Goal: Communication & Community: Share content

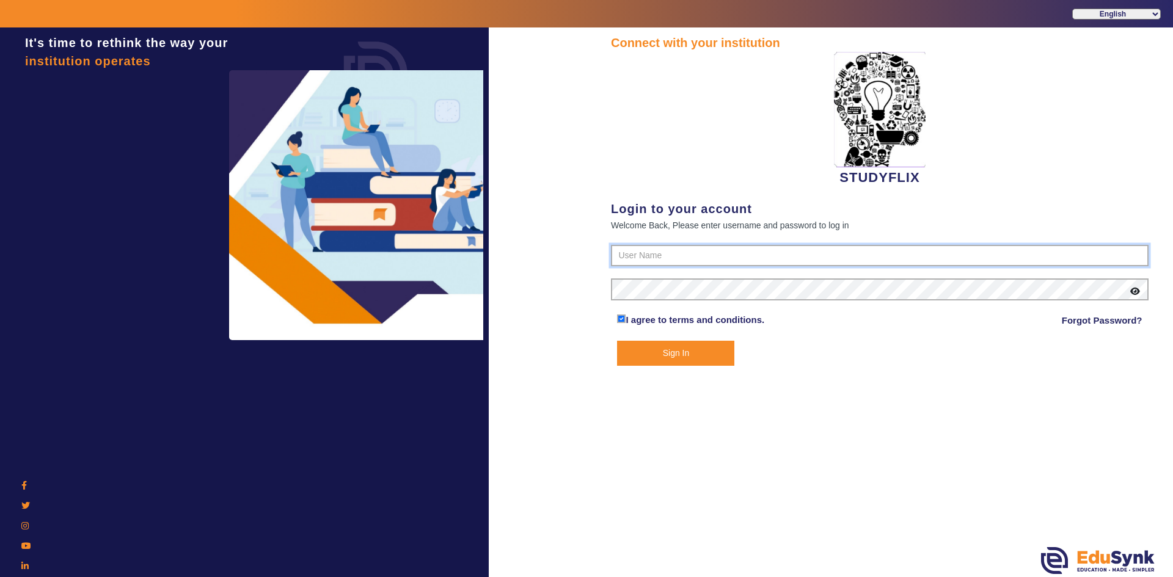
type input "6354922771"
click at [651, 351] on button "Sign In" at bounding box center [675, 353] width 117 height 25
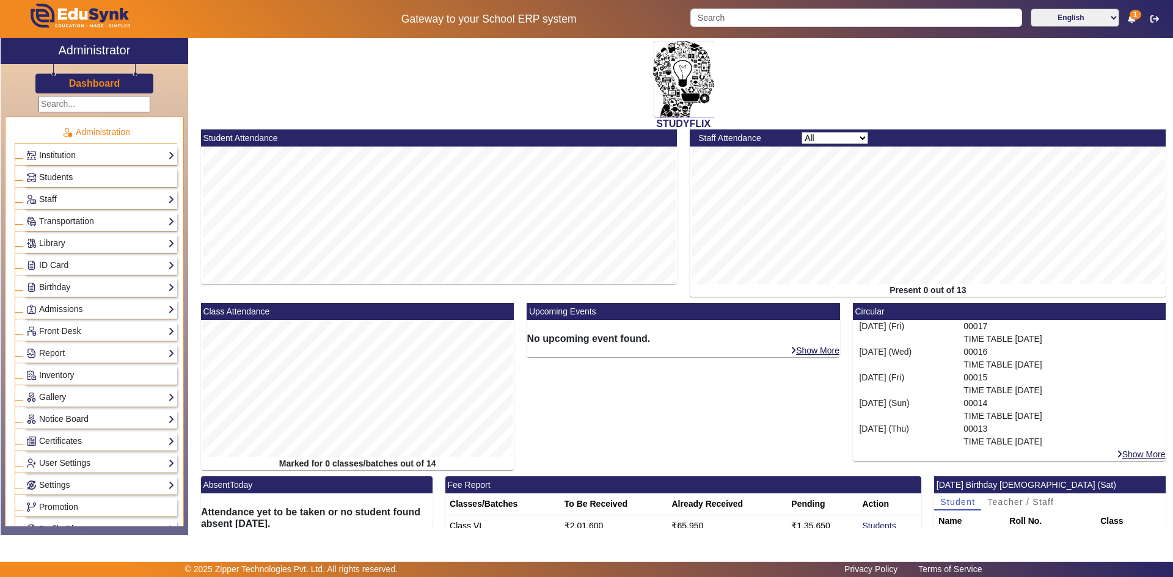
click at [70, 177] on span "Students" at bounding box center [56, 177] width 34 height 10
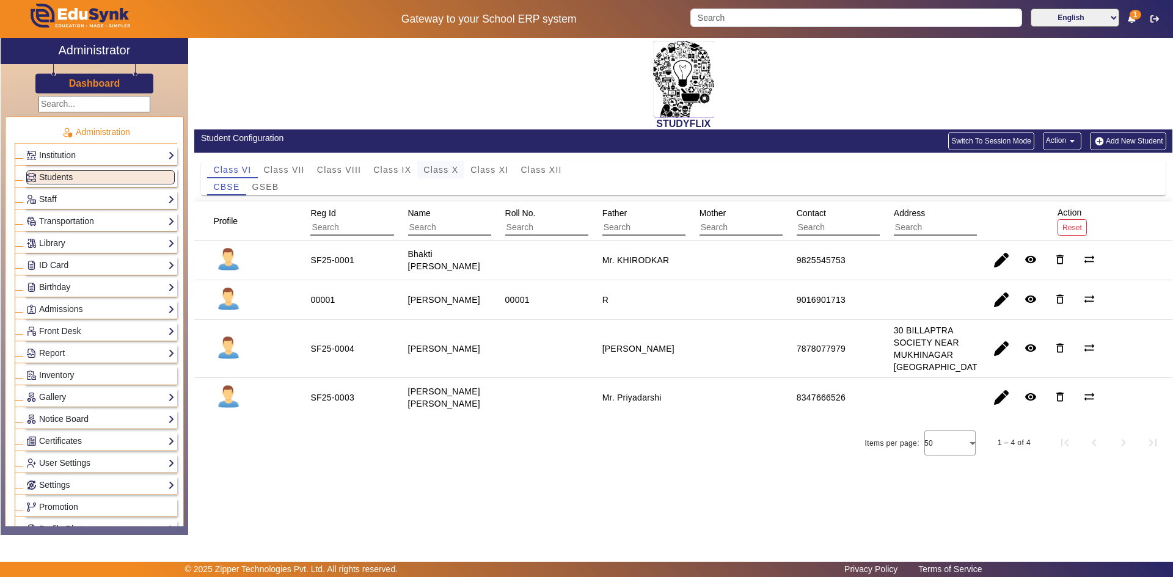
click at [447, 172] on span "Class X" at bounding box center [440, 170] width 35 height 9
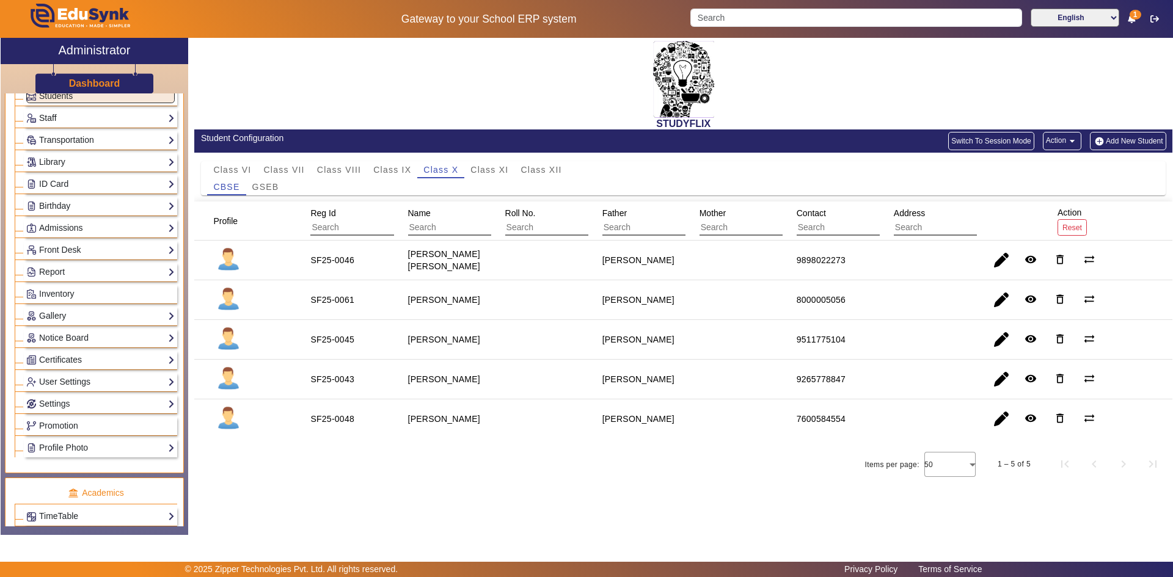
scroll to position [122, 0]
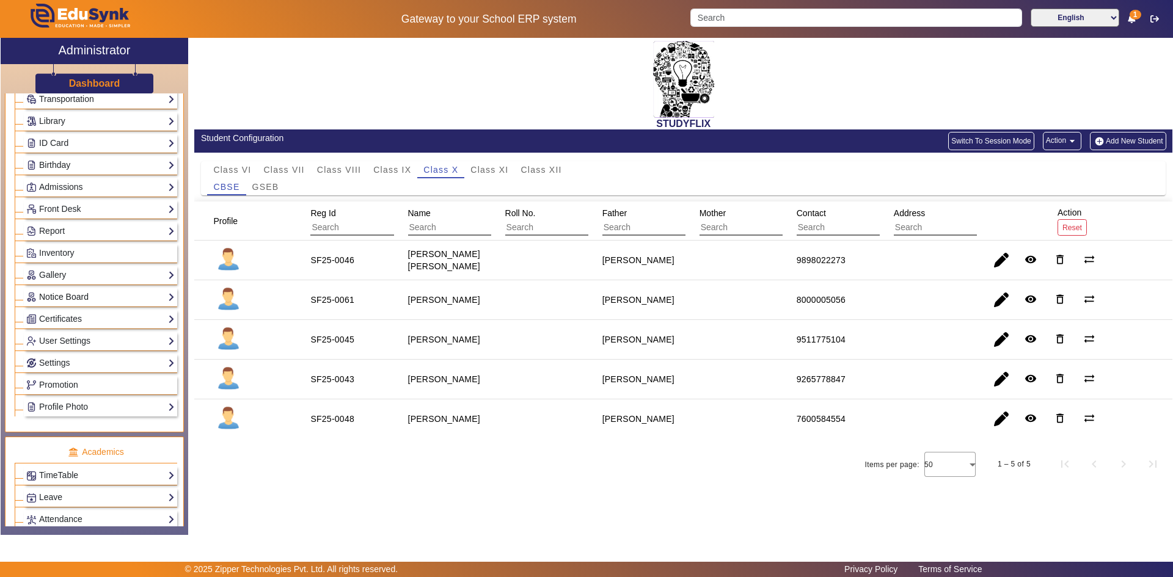
click at [55, 295] on link "Notice Board" at bounding box center [100, 297] width 148 height 14
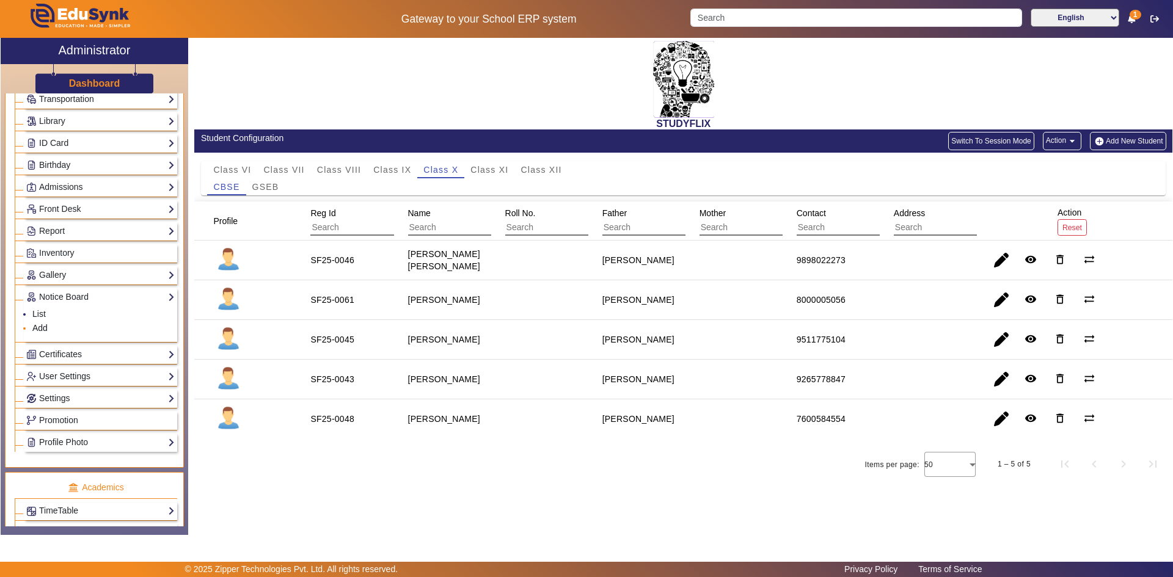
click at [42, 327] on link "Add" at bounding box center [39, 328] width 15 height 10
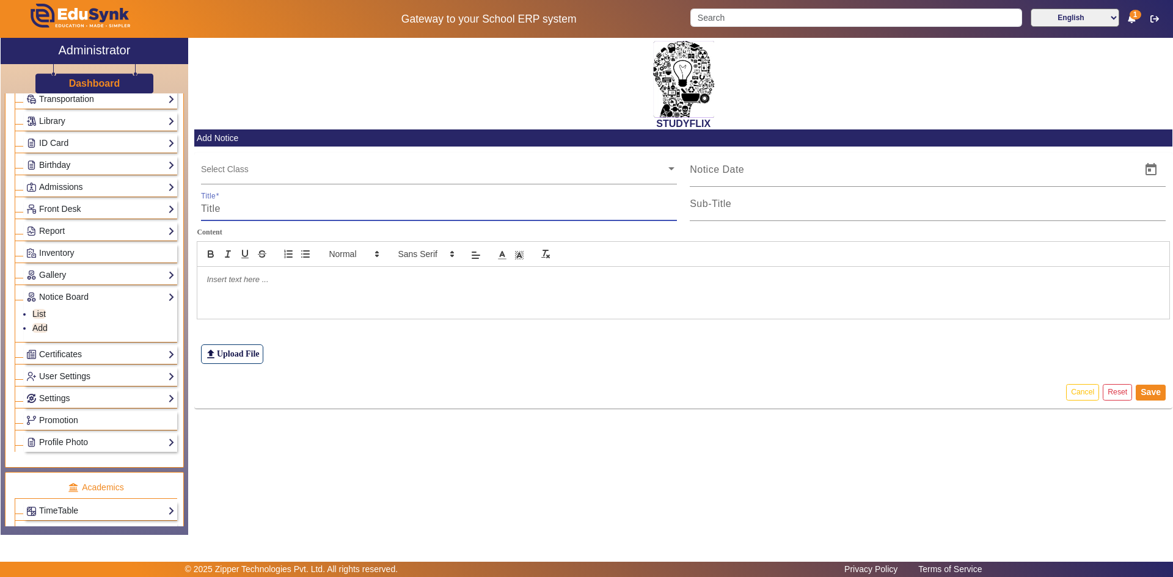
click at [236, 216] on input "Title" at bounding box center [439, 209] width 476 height 15
click at [273, 173] on input "text" at bounding box center [433, 169] width 465 height 12
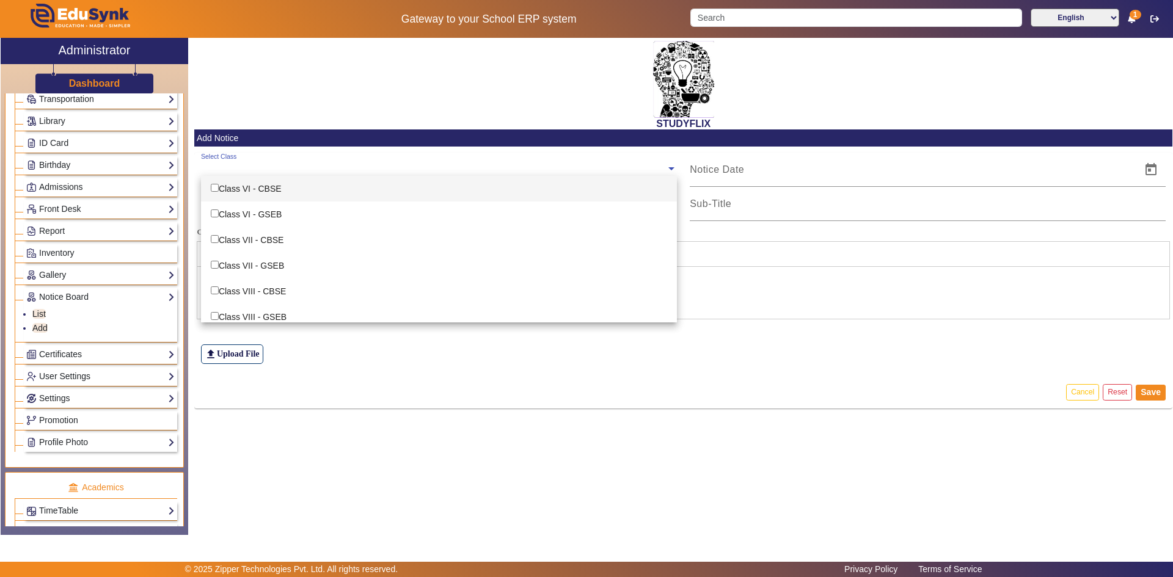
click at [274, 194] on div "Class VI - CBSE" at bounding box center [439, 189] width 476 height 26
checkbox input "true"
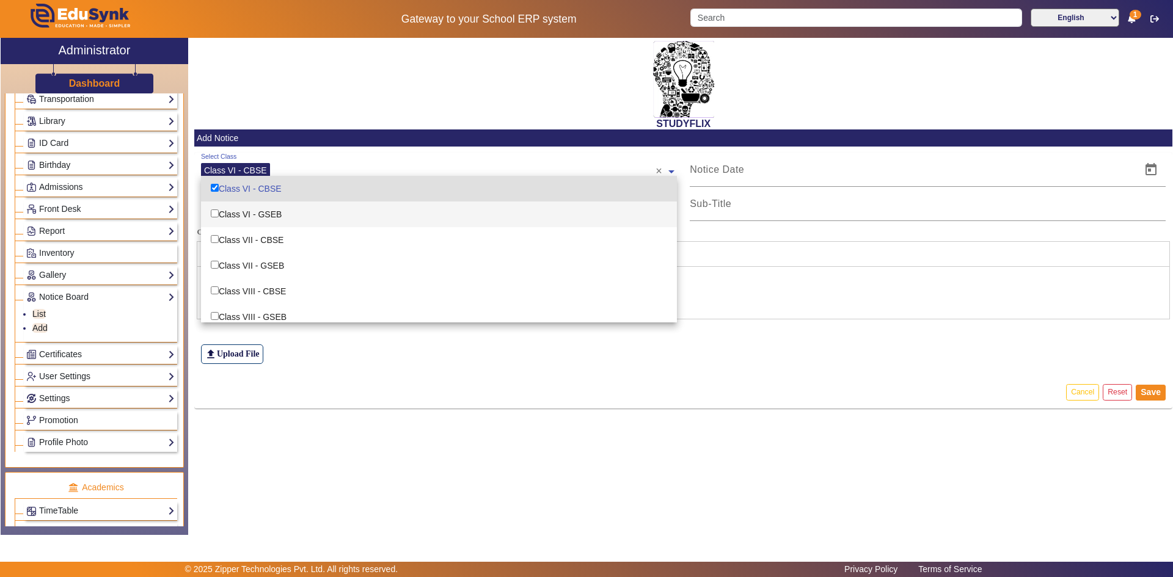
click at [269, 220] on div "Class VI - GSEB" at bounding box center [439, 215] width 476 height 26
checkbox input "true"
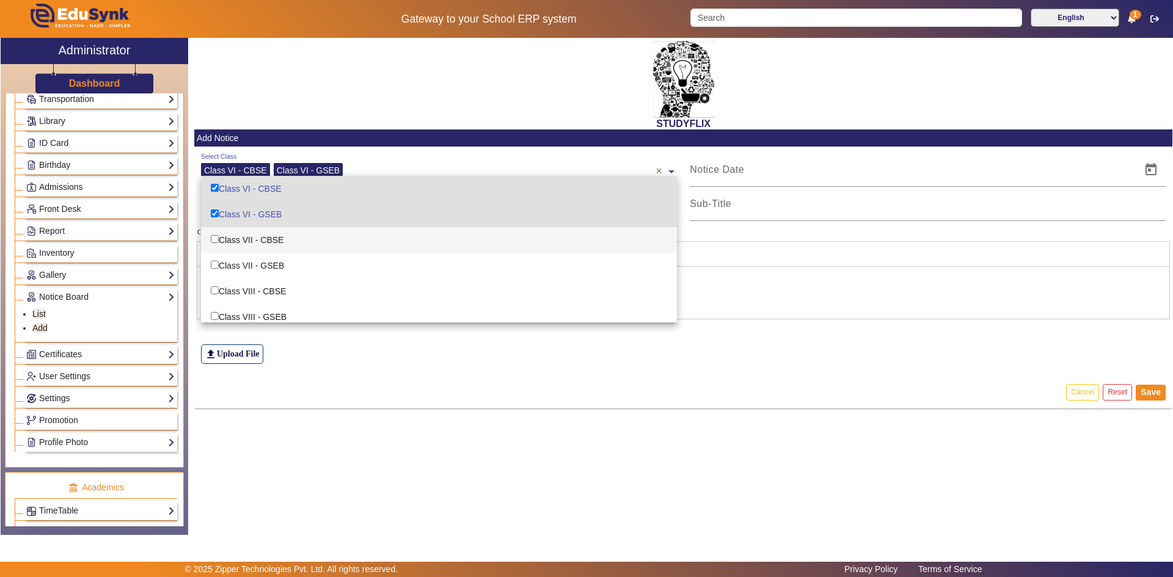
click at [268, 237] on div "Class VII - CBSE" at bounding box center [439, 240] width 476 height 26
checkbox input "true"
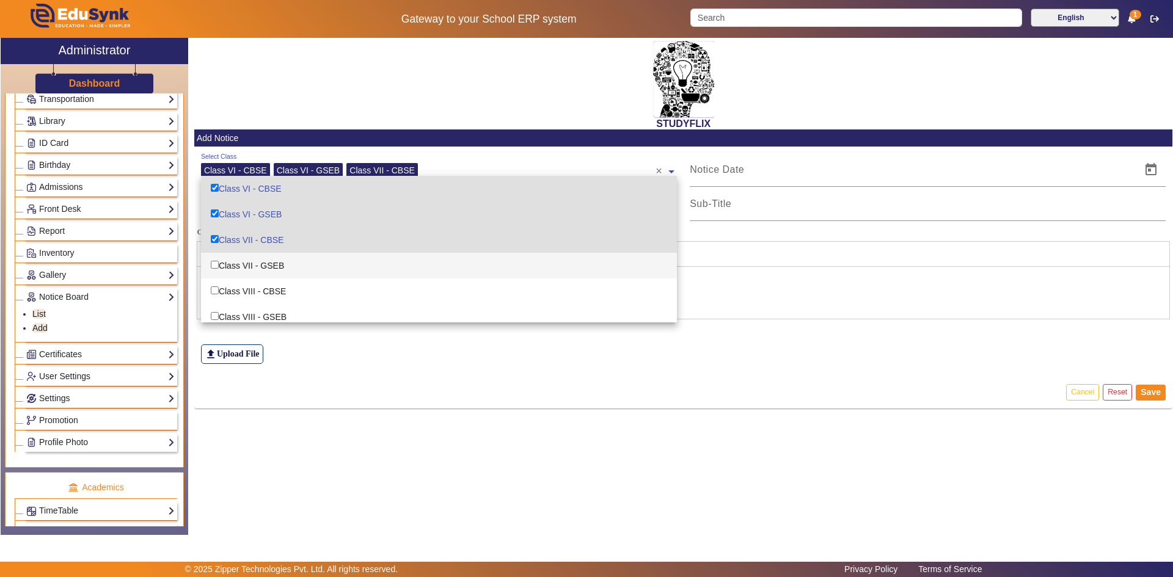
click at [270, 261] on div "Class VII - GSEB" at bounding box center [439, 266] width 476 height 26
checkbox input "true"
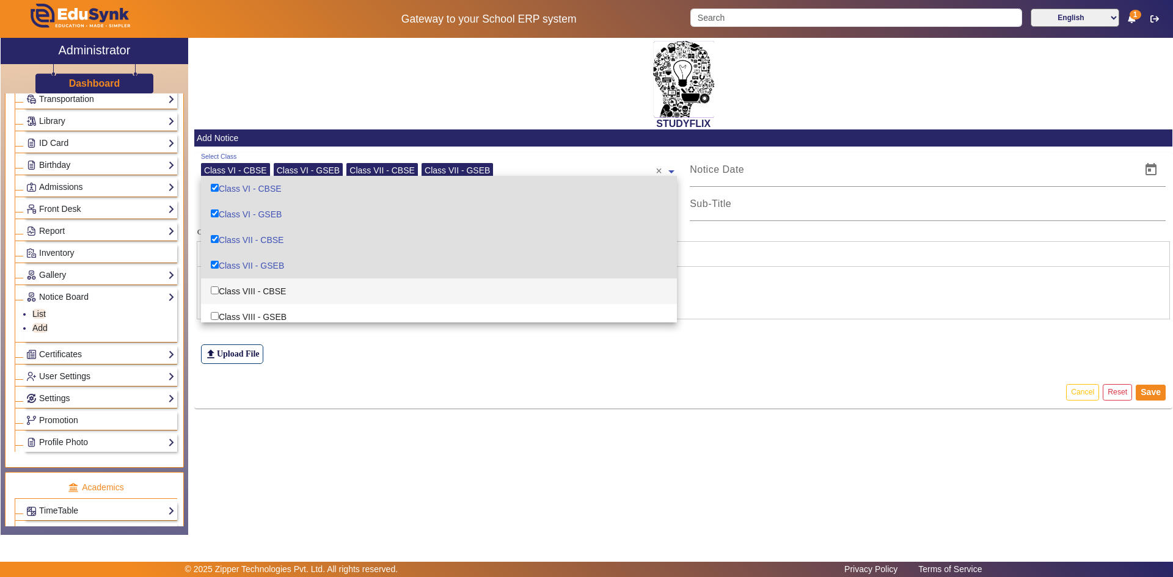
click at [271, 297] on div "Class VIII - CBSE" at bounding box center [439, 292] width 476 height 26
checkbox input "true"
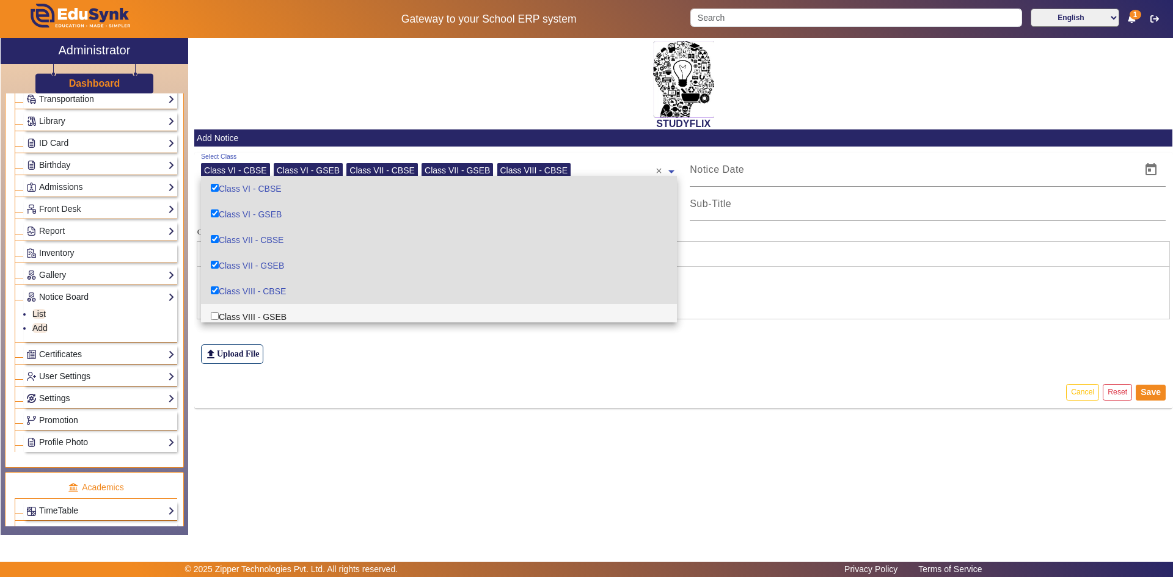
click at [268, 313] on div "Class VIII - GSEB" at bounding box center [439, 317] width 476 height 26
checkbox input "true"
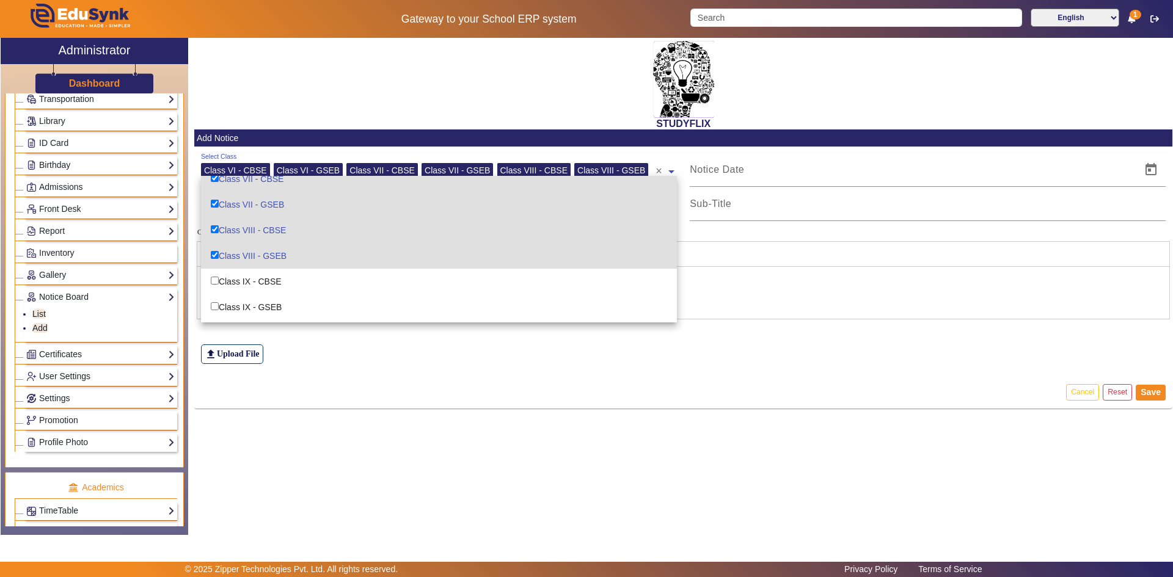
scroll to position [122, 0]
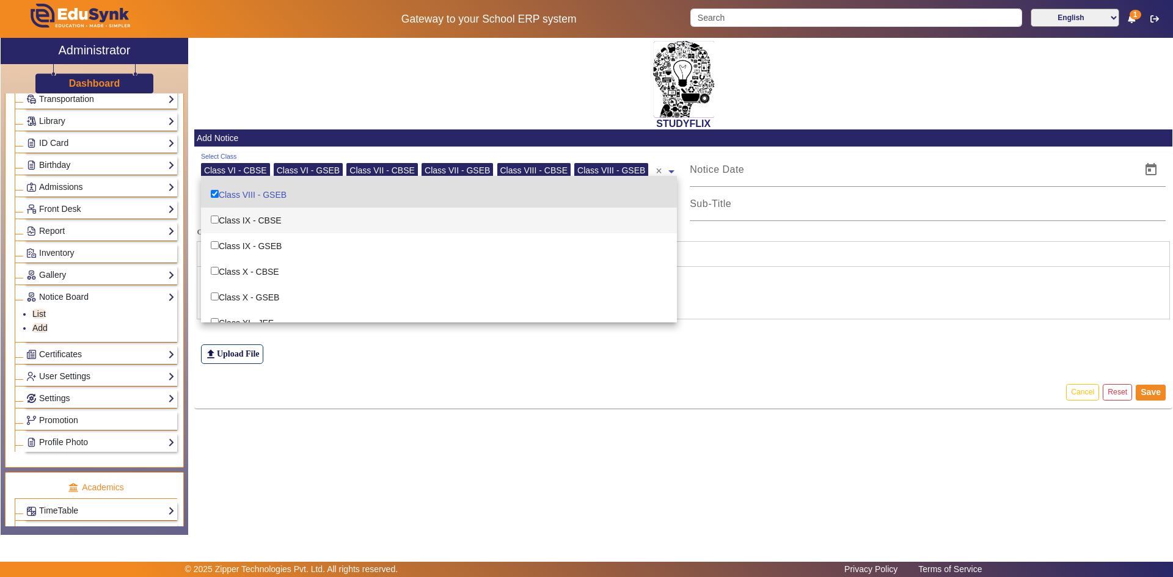
click at [272, 225] on div "Class IX - CBSE" at bounding box center [439, 221] width 476 height 26
checkbox input "true"
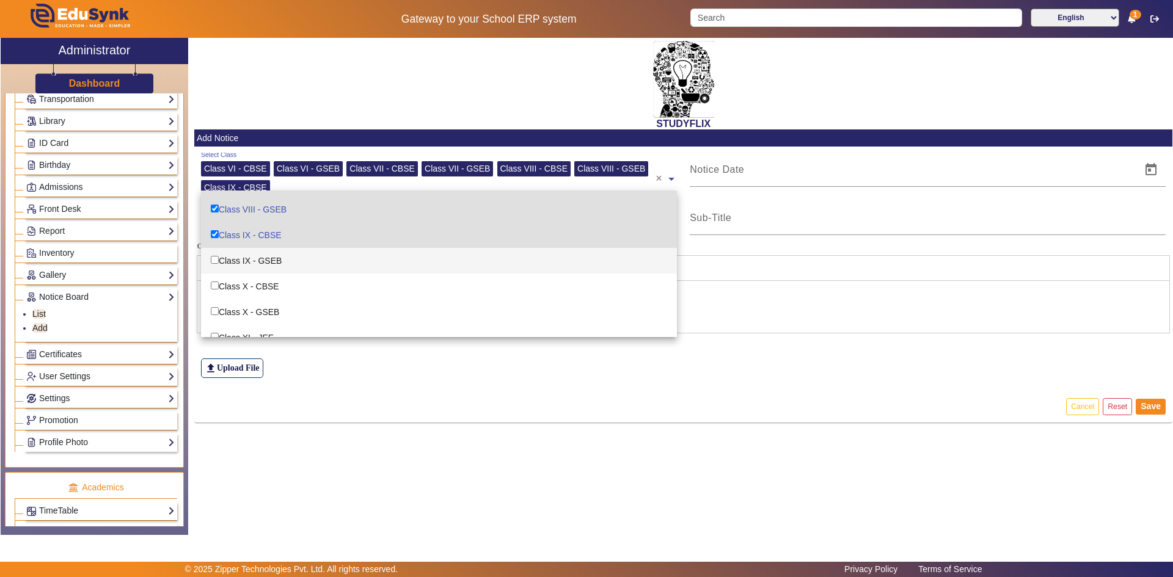
click at [268, 261] on div "Class IX - GSEB" at bounding box center [439, 261] width 476 height 26
checkbox input "true"
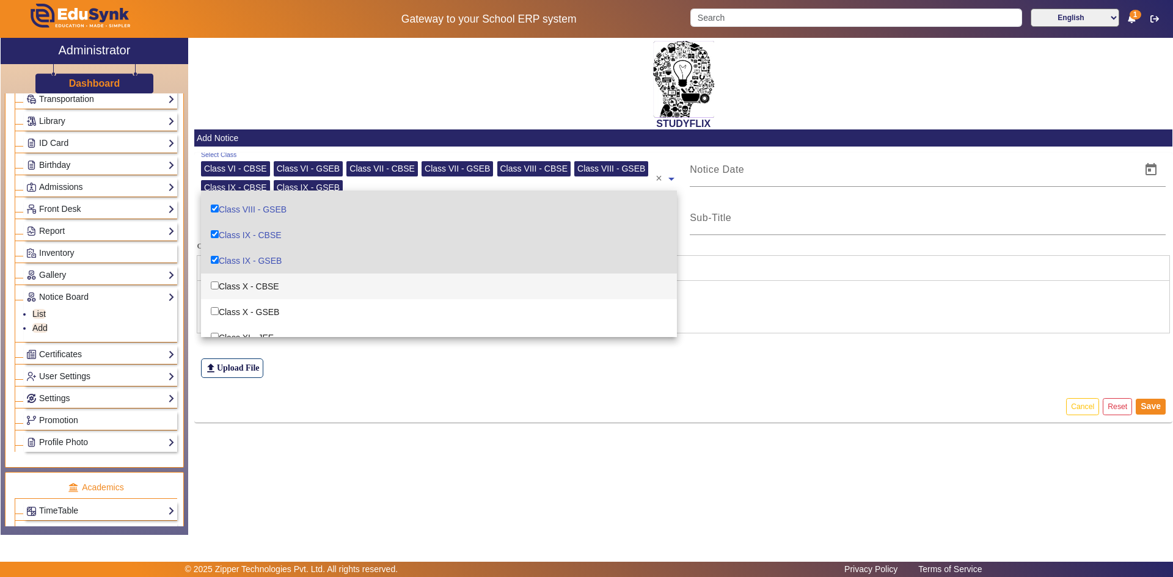
click at [266, 280] on div "Class X - CBSE" at bounding box center [439, 287] width 476 height 26
checkbox input "true"
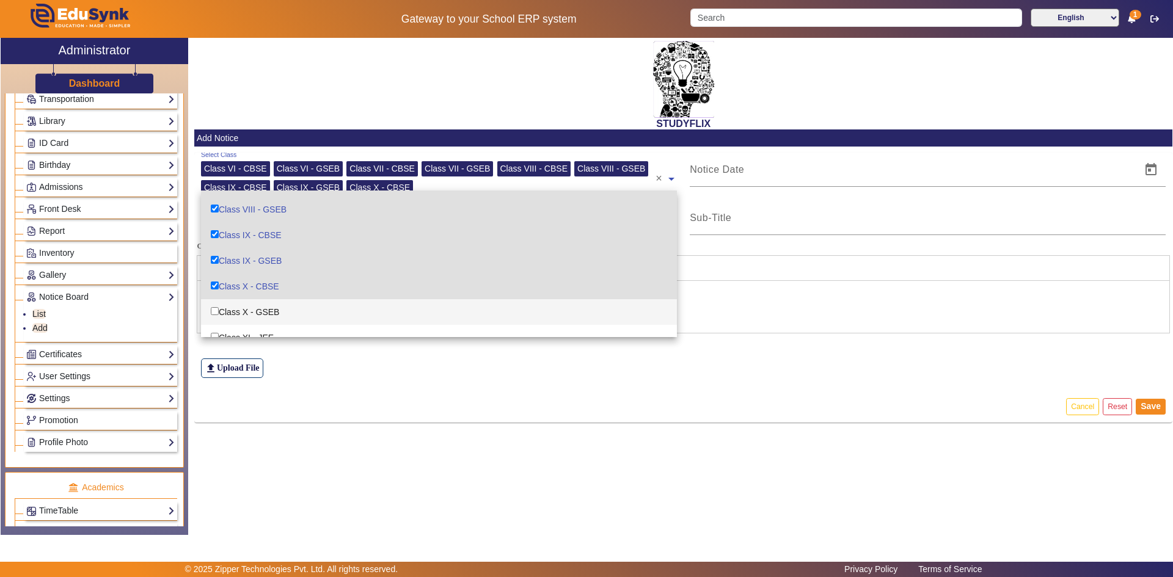
click at [263, 306] on div "Class X - GSEB" at bounding box center [439, 312] width 476 height 26
checkbox input "true"
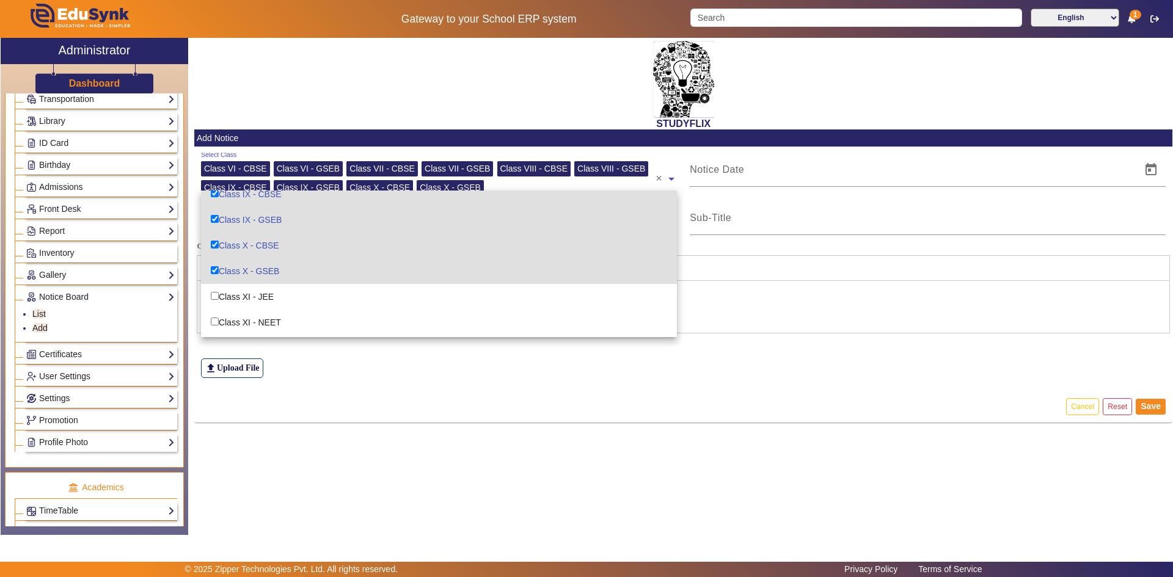
scroll to position [183, 0]
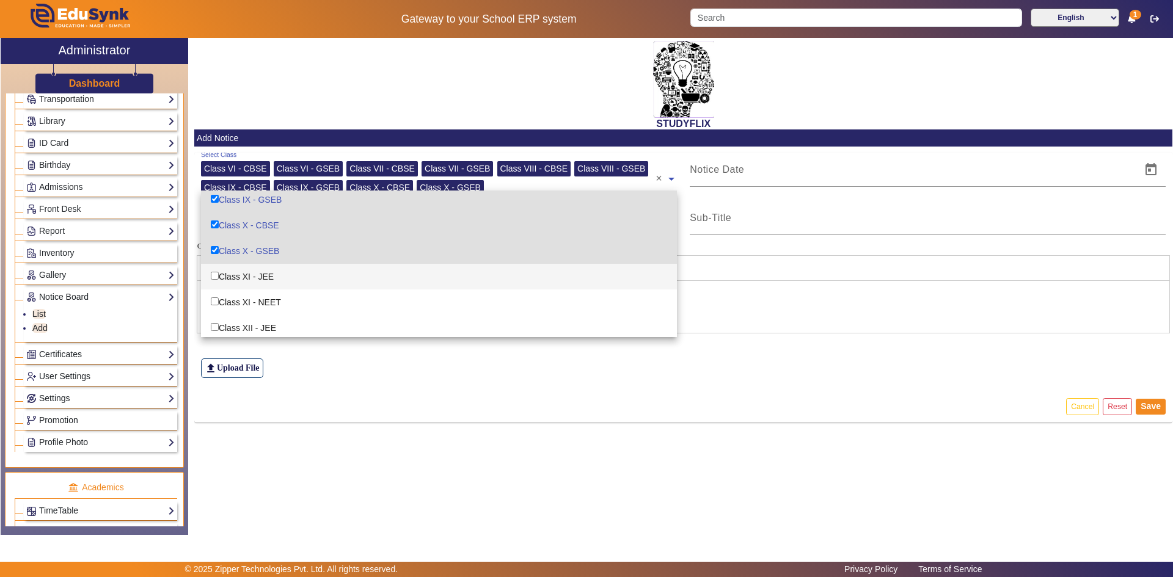
click at [268, 274] on div "Class XI - JEE" at bounding box center [439, 277] width 476 height 26
checkbox input "true"
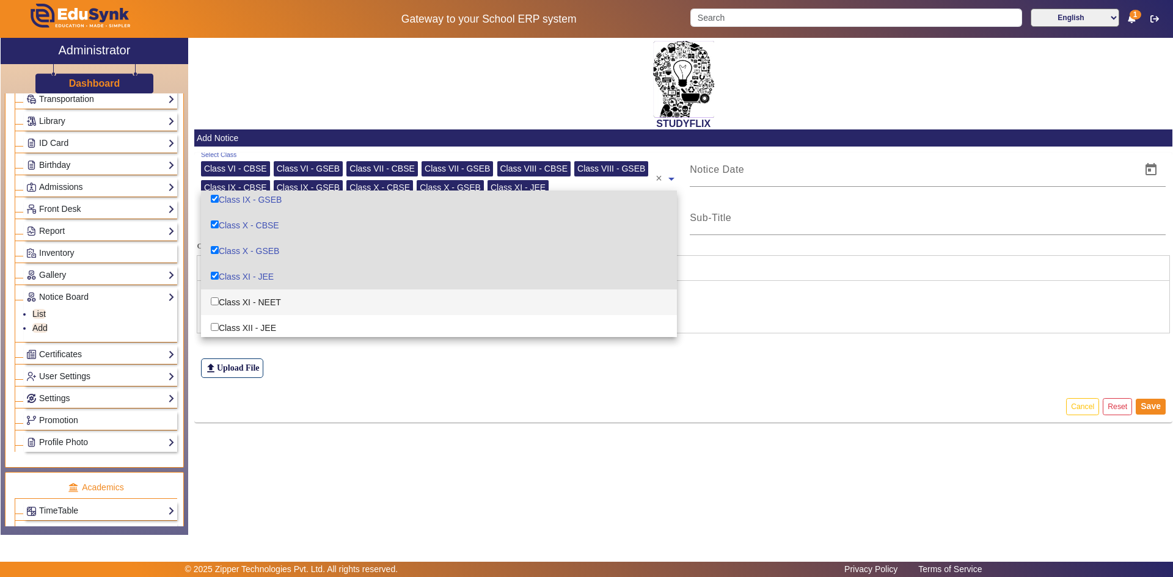
click at [260, 301] on div "Class XI - NEET" at bounding box center [439, 303] width 476 height 26
checkbox input "true"
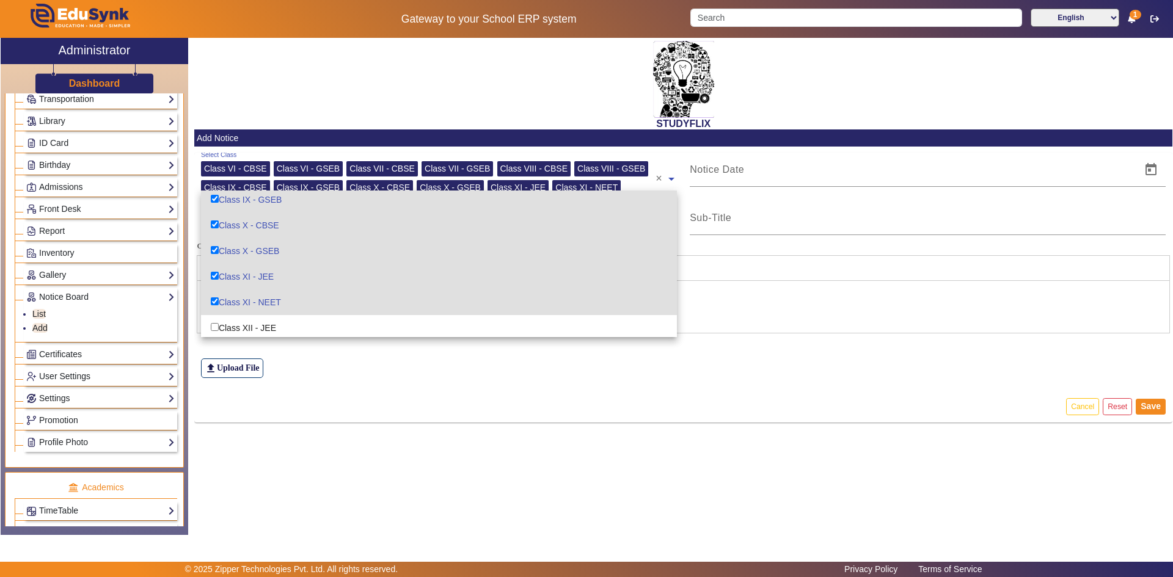
scroll to position [213, 0]
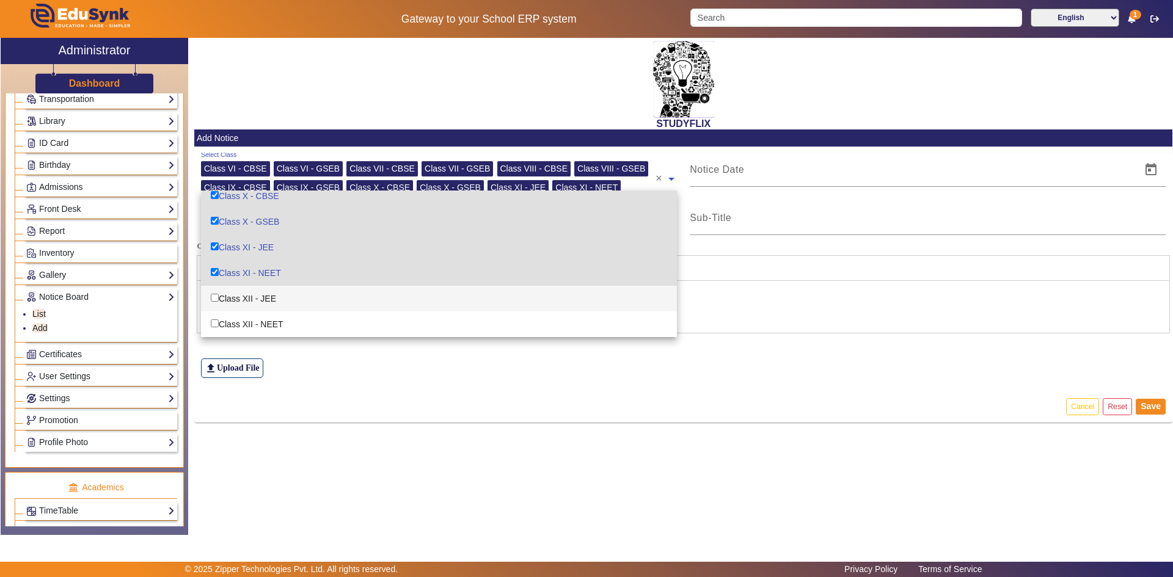
click at [260, 303] on div "Class XII - JEE" at bounding box center [439, 299] width 476 height 26
checkbox input "true"
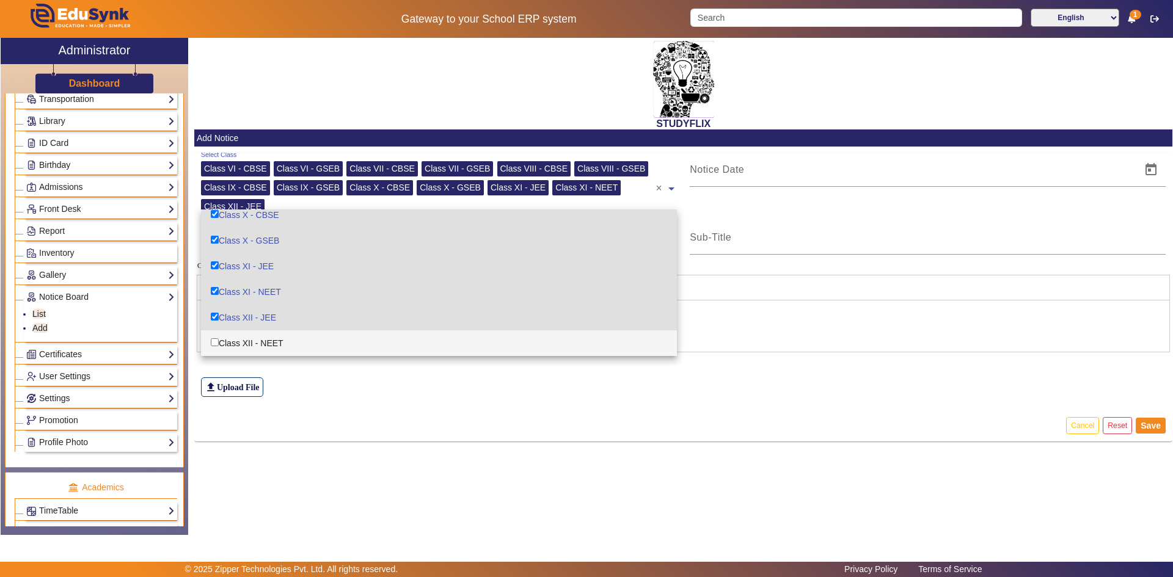
click at [261, 339] on div "Class XII - NEET" at bounding box center [439, 343] width 476 height 26
checkbox input "true"
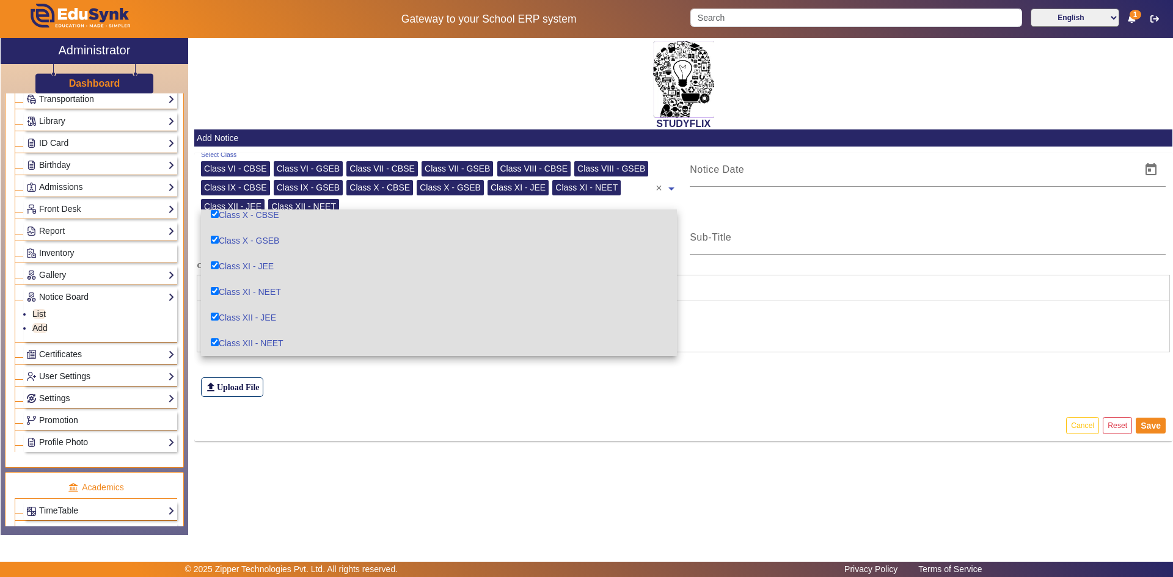
click at [369, 397] on edusynk-file-upload-view "file_upload Upload File" at bounding box center [683, 369] width 978 height 81
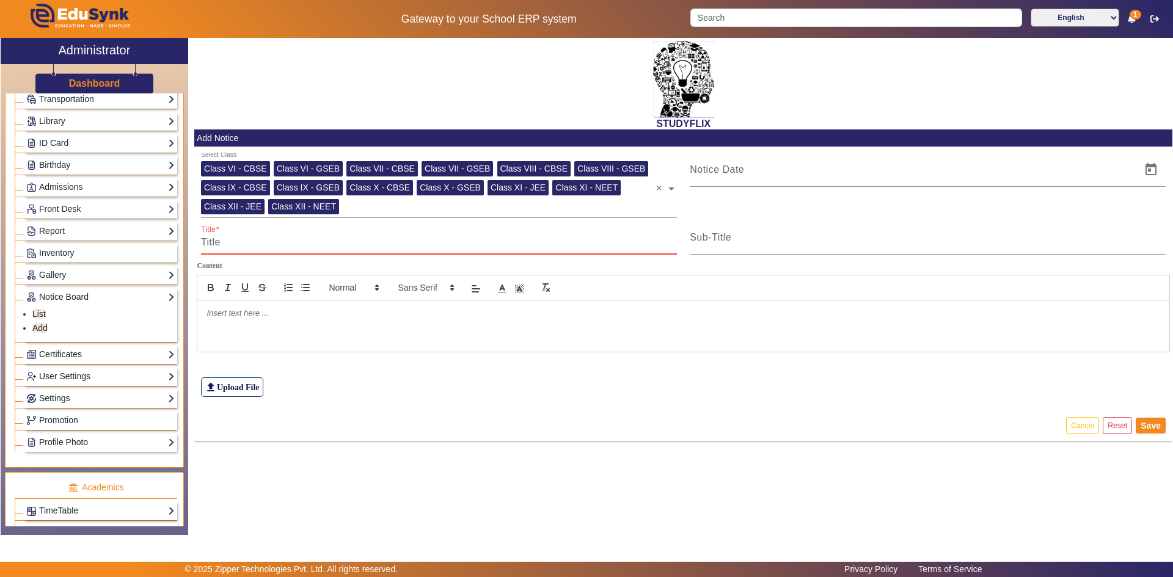
click at [270, 241] on input "Title" at bounding box center [439, 242] width 476 height 15
type input "TIME TABLE"
click at [747, 242] on input "Sub-Title" at bounding box center [928, 242] width 476 height 15
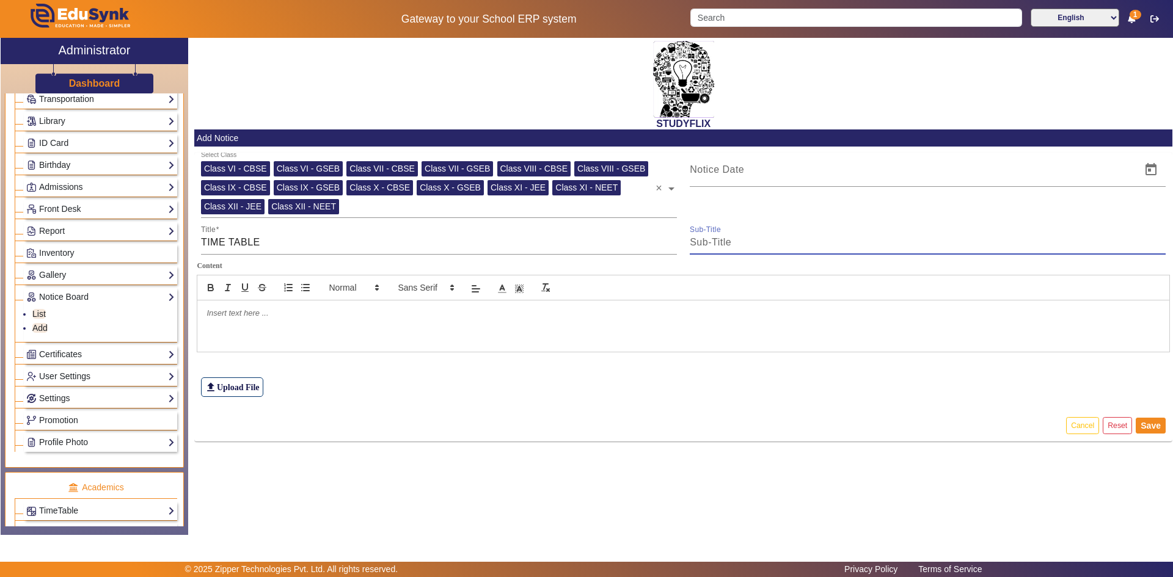
type input "TIME TABLE"
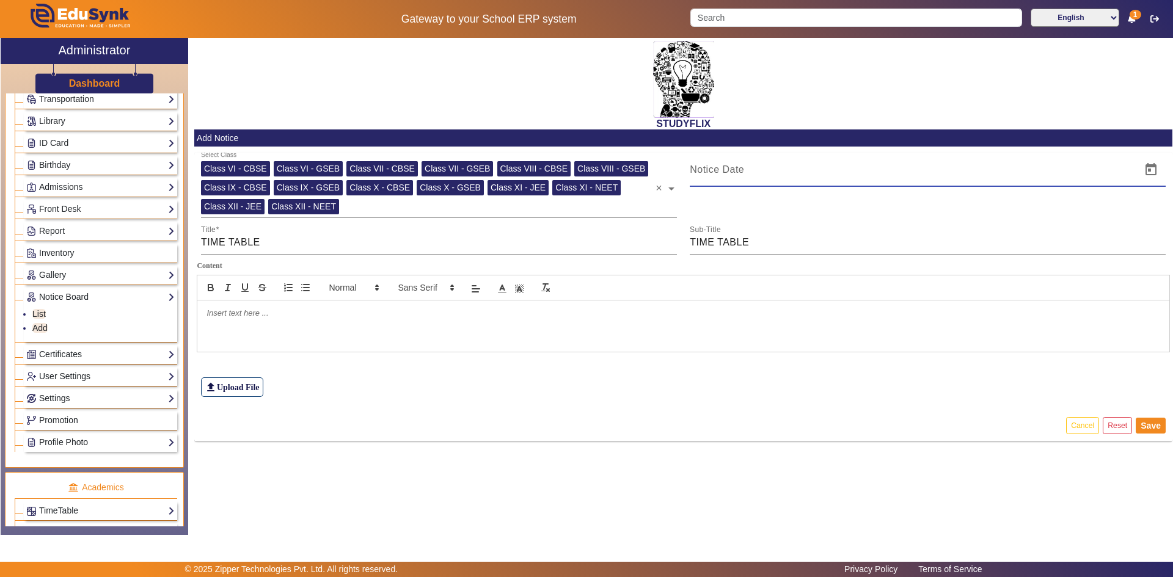
click at [745, 175] on input at bounding box center [912, 169] width 444 height 15
click at [1146, 177] on span "Open calendar" at bounding box center [1150, 169] width 29 height 29
click at [829, 338] on span "20" at bounding box center [829, 336] width 22 height 22
type input "[DATE]"
click at [781, 346] on div at bounding box center [683, 326] width 972 height 51
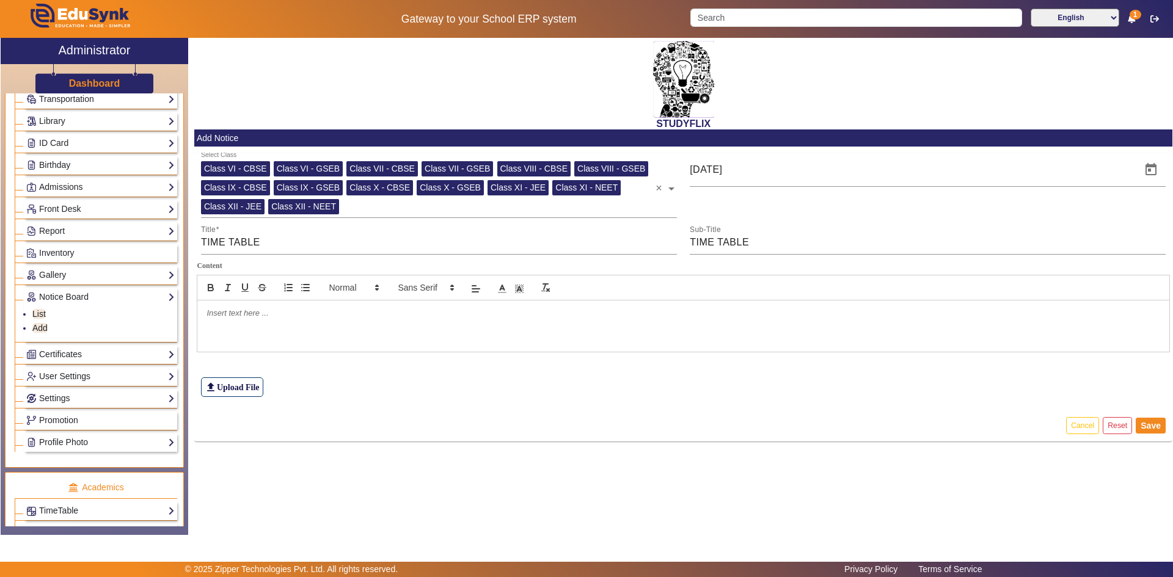
click at [310, 323] on div at bounding box center [683, 326] width 972 height 51
click at [224, 383] on label "file_upload Upload File" at bounding box center [232, 387] width 62 height 20
click at [0, 0] on input "file_upload Upload File" at bounding box center [0, 0] width 0 height 0
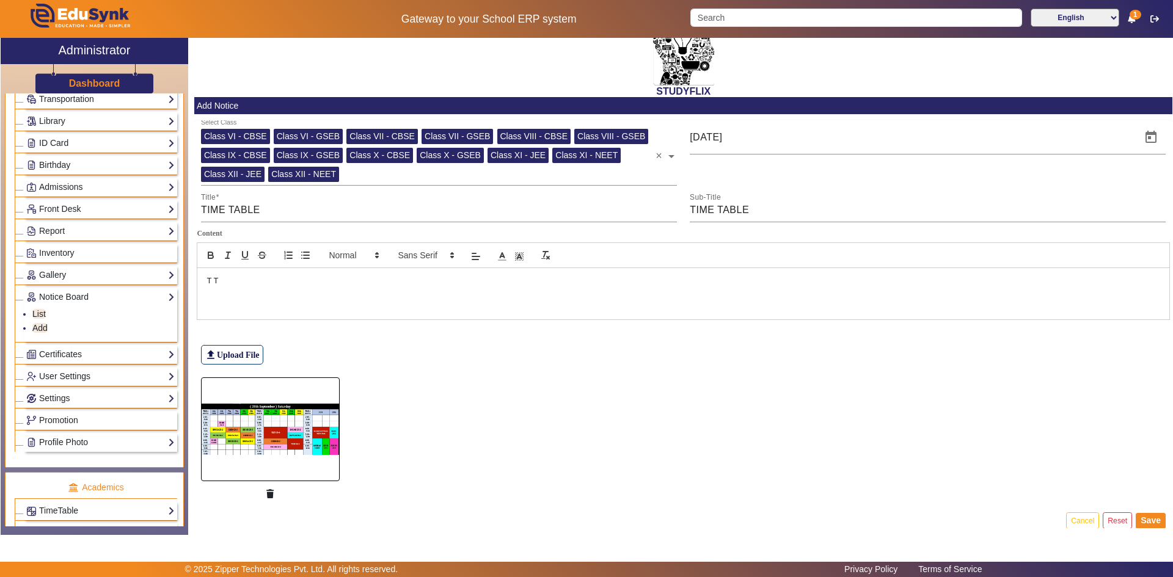
scroll to position [46, 0]
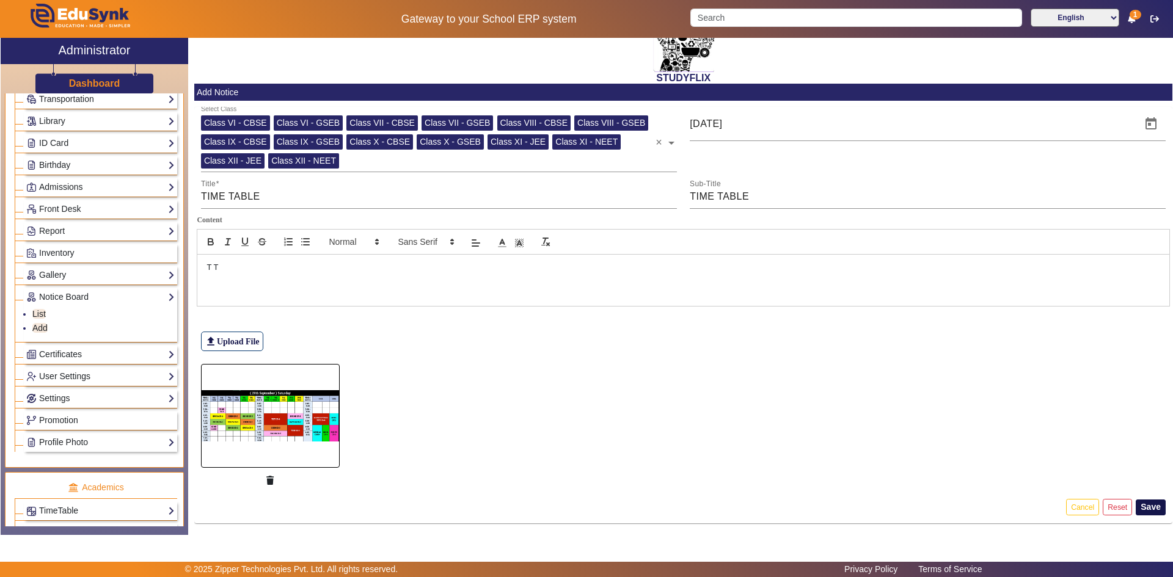
click at [1145, 506] on button "Save" at bounding box center [1151, 508] width 30 height 16
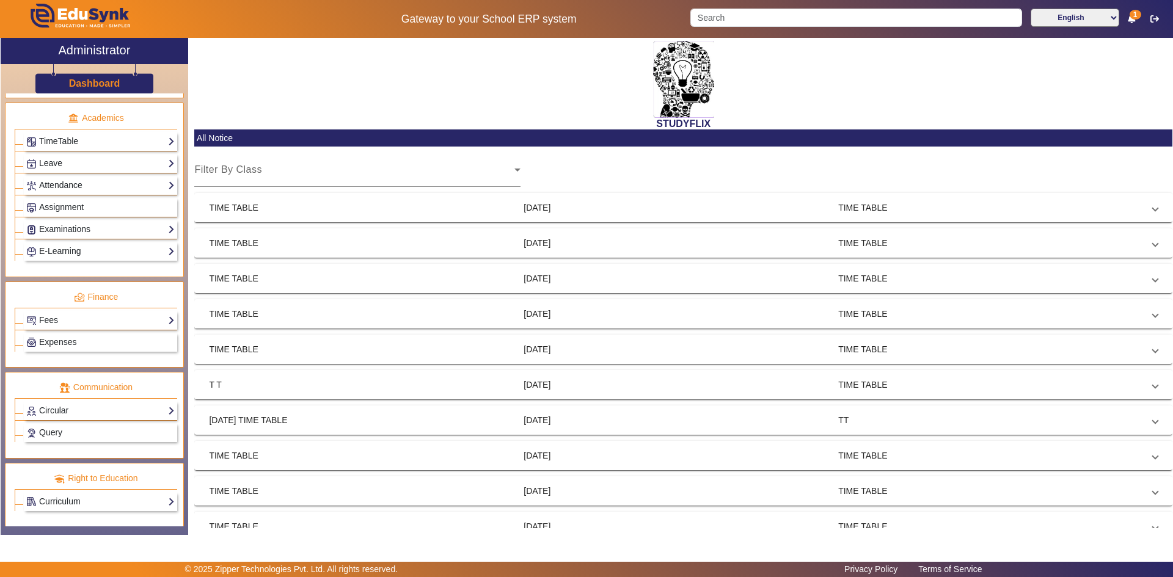
scroll to position [492, 0]
click at [65, 410] on link "Circular" at bounding box center [100, 410] width 148 height 14
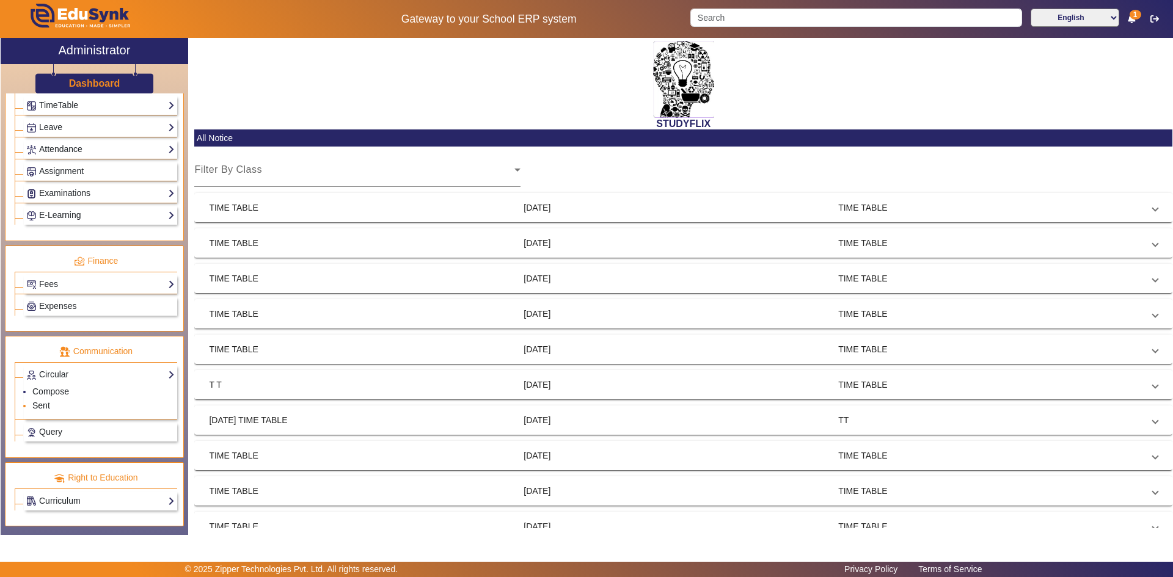
click at [46, 403] on link "Sent" at bounding box center [41, 406] width 18 height 10
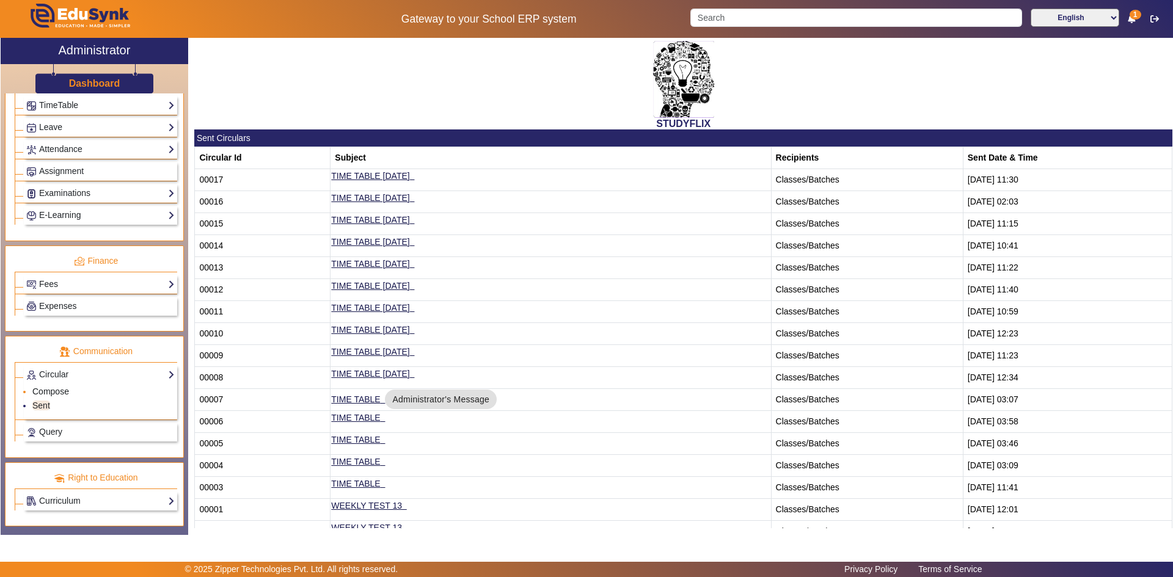
click at [48, 392] on link "Compose" at bounding box center [50, 392] width 37 height 10
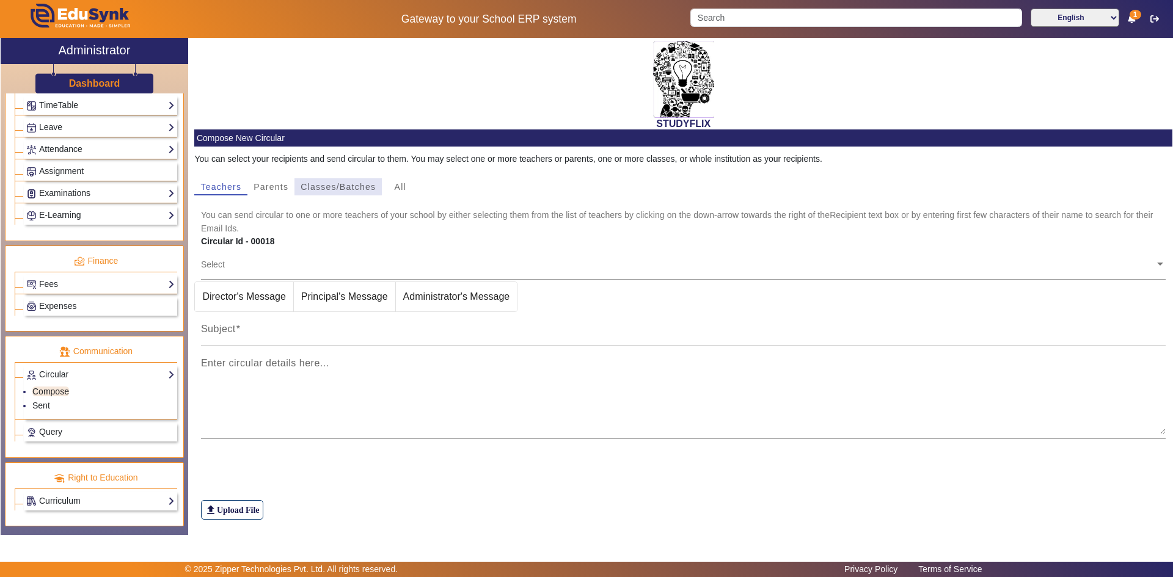
click at [328, 181] on span "Classes/Batches" at bounding box center [338, 186] width 75 height 17
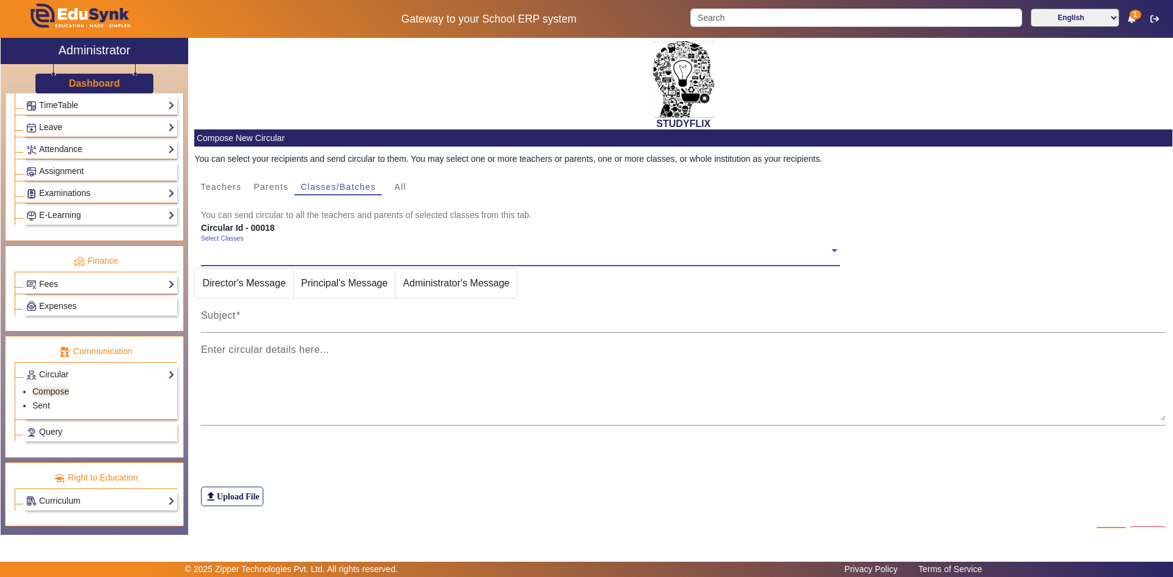
click at [210, 253] on input "text" at bounding box center [515, 251] width 628 height 12
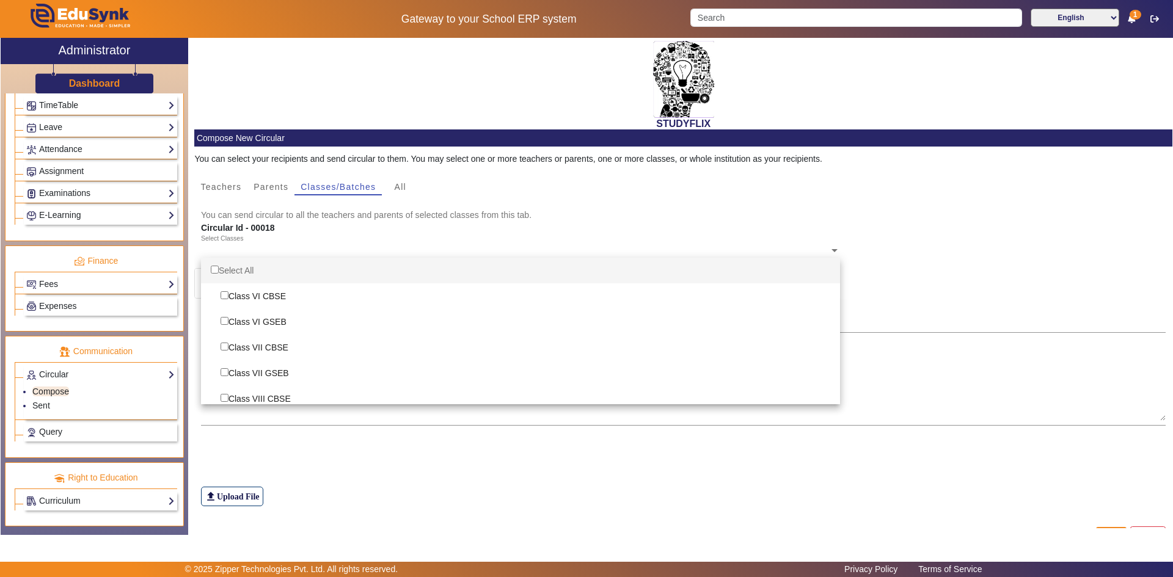
click at [212, 267] on input "Options List" at bounding box center [215, 270] width 8 height 8
checkbox input "true"
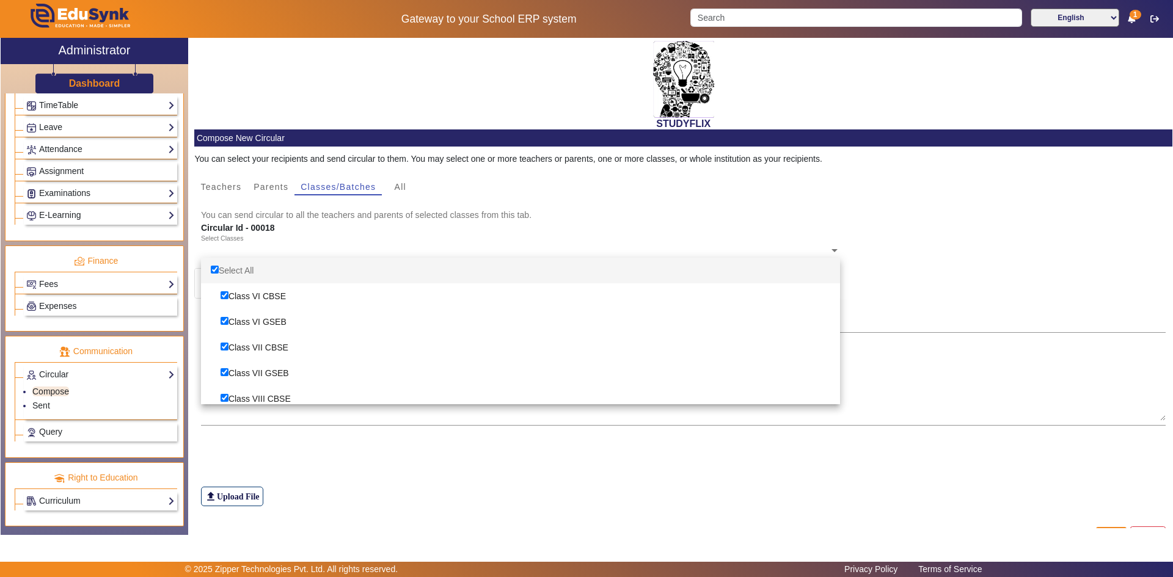
checkbox input "true"
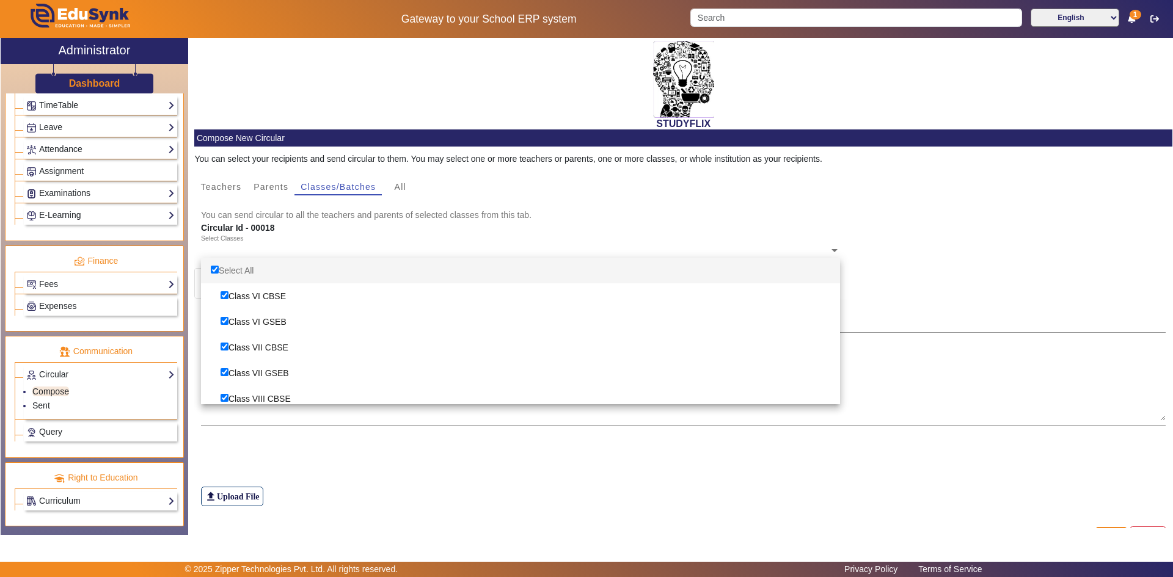
checkbox input "true"
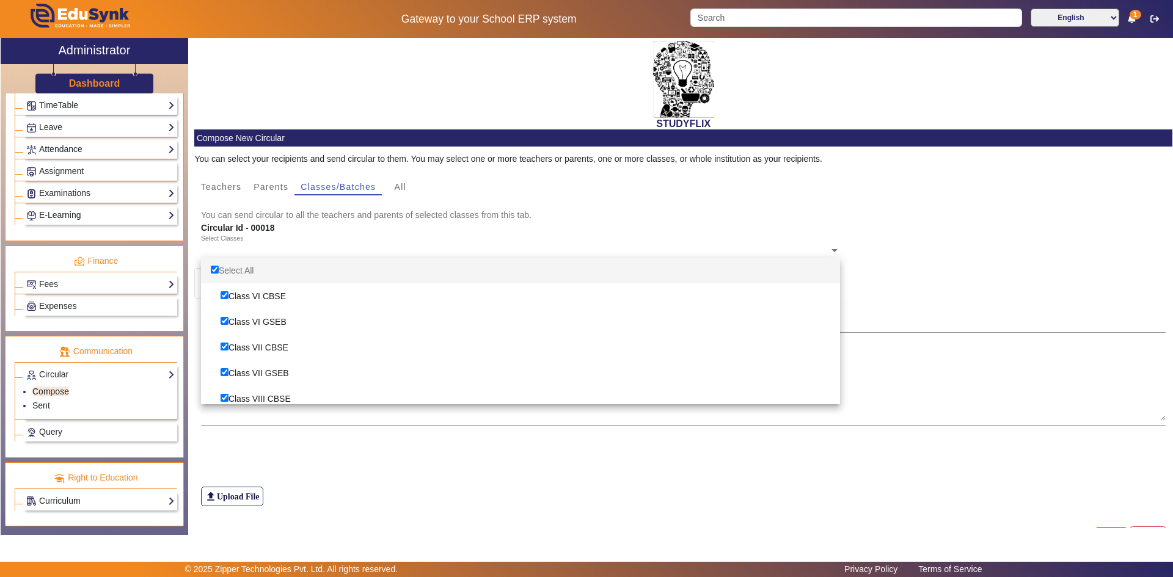
checkbox input "true"
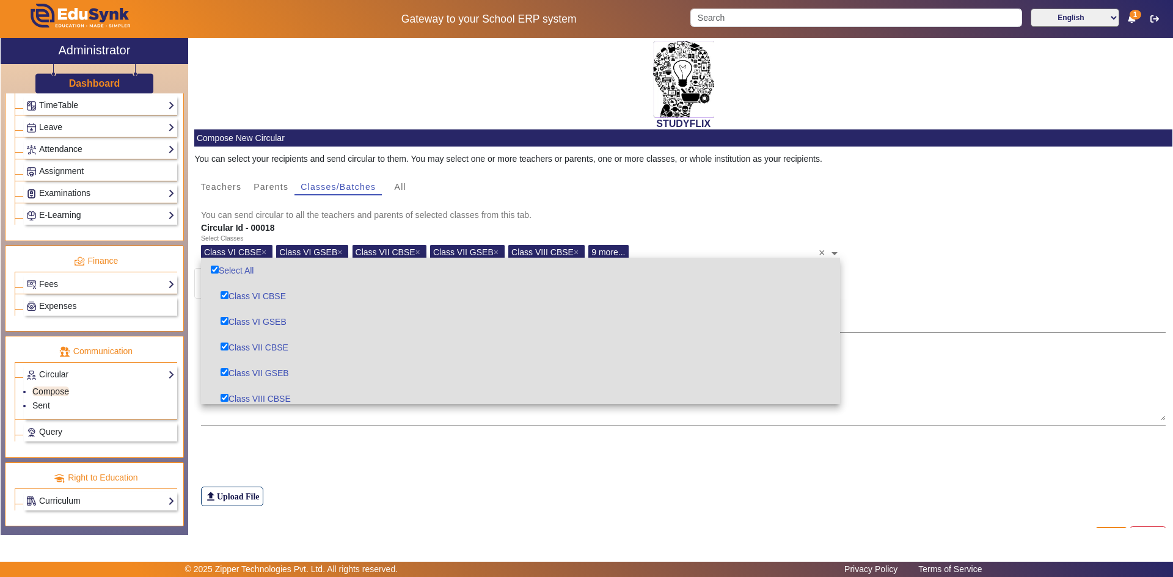
click at [304, 455] on div "file_upload Upload File" at bounding box center [683, 473] width 965 height 68
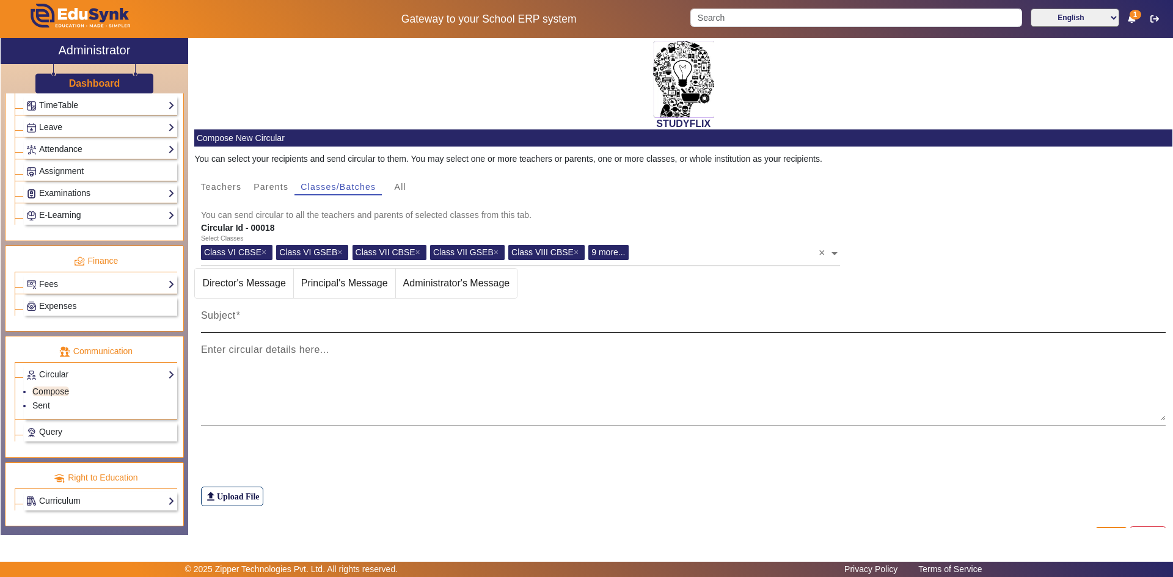
click at [269, 319] on input "Subject" at bounding box center [683, 320] width 965 height 15
type input "TIME TABLE [DATE]"
click at [302, 351] on mat-label "Enter circular details here..." at bounding box center [265, 349] width 128 height 10
click at [302, 351] on textarea "Enter circular details here..." at bounding box center [683, 384] width 965 height 73
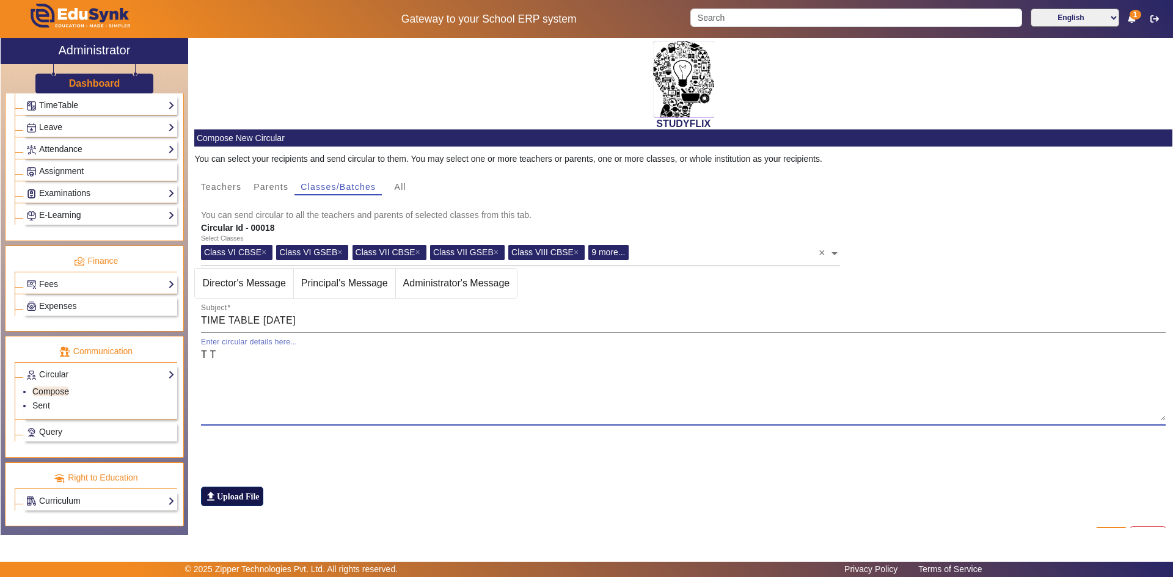
type textarea "T T"
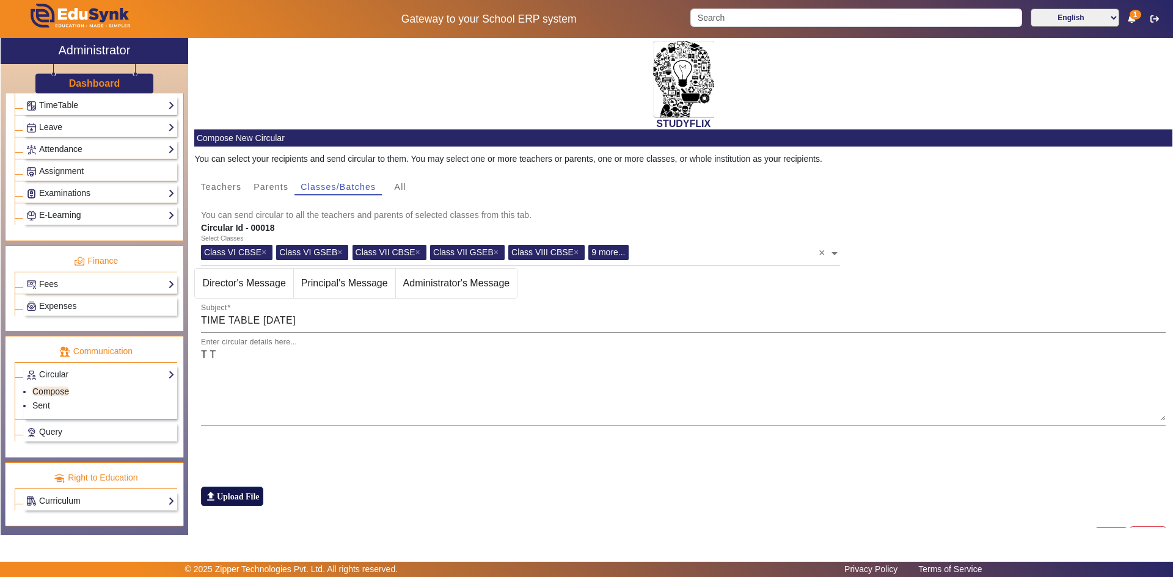
click at [242, 498] on label "file_upload Upload File" at bounding box center [232, 497] width 62 height 20
click at [0, 0] on input "file_upload Upload File" at bounding box center [0, 0] width 0 height 0
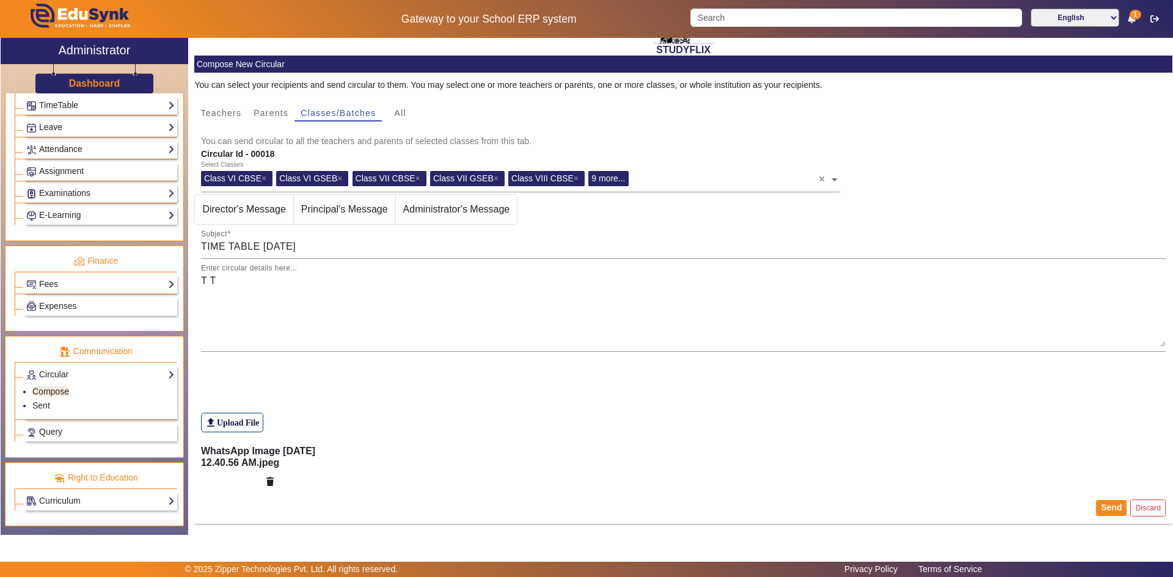
scroll to position [75, 0]
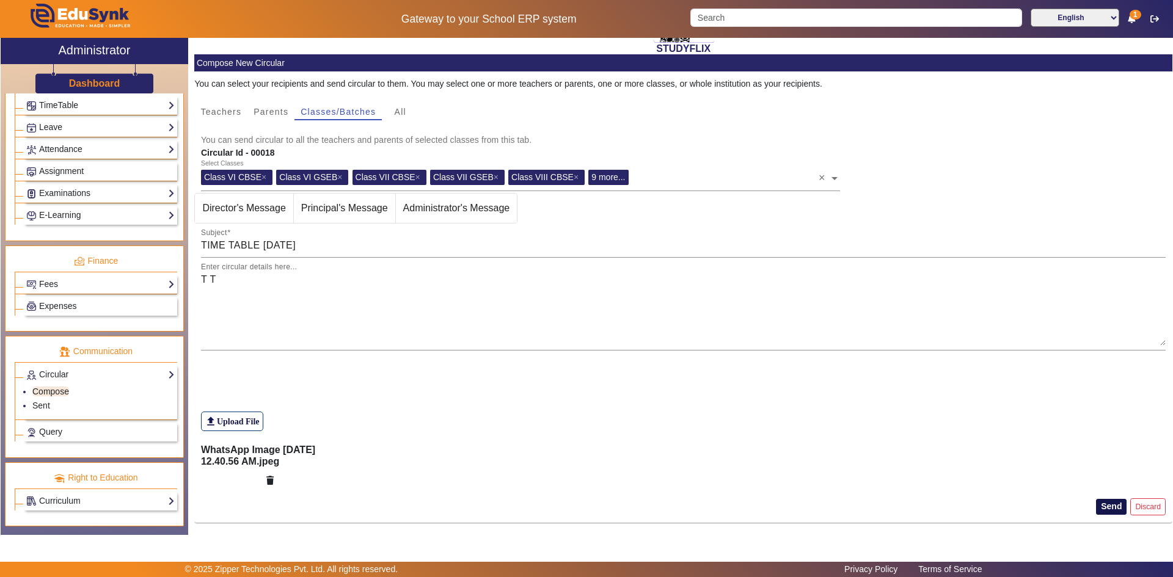
click at [1098, 506] on button "Send" at bounding box center [1111, 507] width 31 height 16
